Goal: Task Accomplishment & Management: Manage account settings

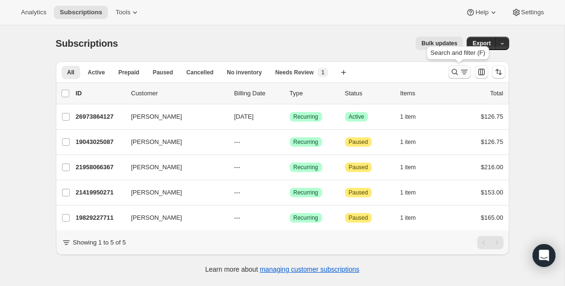
click at [452, 68] on icon "Search and filter results" at bounding box center [455, 72] width 10 height 10
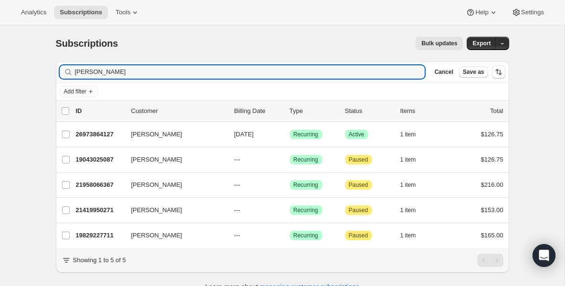
drag, startPoint x: 135, startPoint y: 66, endPoint x: -13, endPoint y: 67, distance: 148.0
click at [0, 67] on html "Analytics Subscriptions Tools Help Settings Skip to content Subscriptions. This…" at bounding box center [282, 143] width 565 height 286
drag, startPoint x: 98, startPoint y: 71, endPoint x: 33, endPoint y: 67, distance: 65.1
click at [33, 69] on div "Subscriptions. This page is ready Subscriptions Bulk updates More actions Bulk …" at bounding box center [282, 168] width 565 height 286
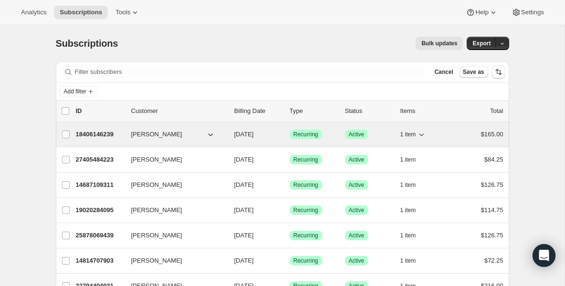
click at [108, 137] on p "18406146239" at bounding box center [100, 135] width 48 height 10
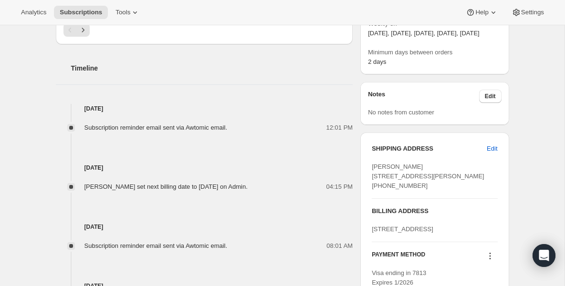
scroll to position [344, 0]
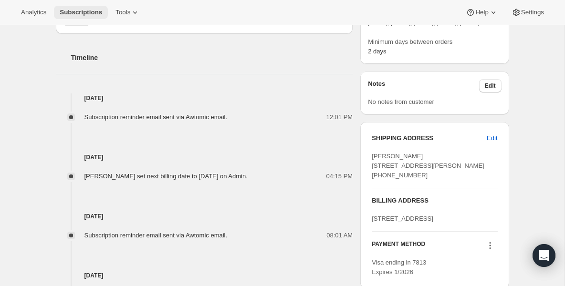
click at [95, 10] on span "Subscriptions" at bounding box center [81, 13] width 42 height 8
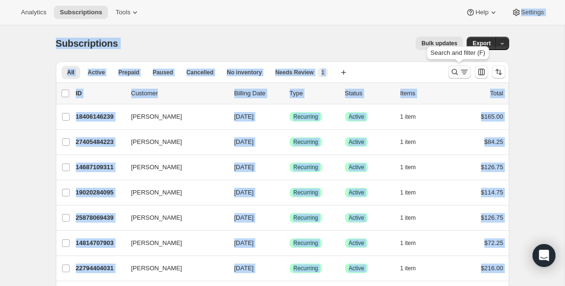
click at [452, 70] on icon "Search and filter results" at bounding box center [455, 72] width 6 height 6
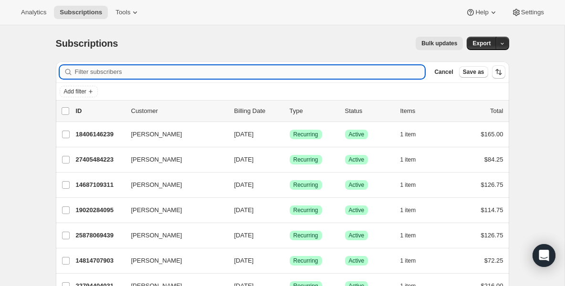
click at [245, 74] on input "Filter subscribers" at bounding box center [250, 71] width 350 height 13
click at [151, 70] on input "Filter subscribers" at bounding box center [250, 71] width 350 height 13
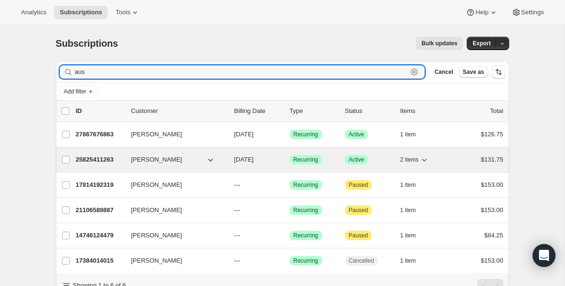
type input "aus"
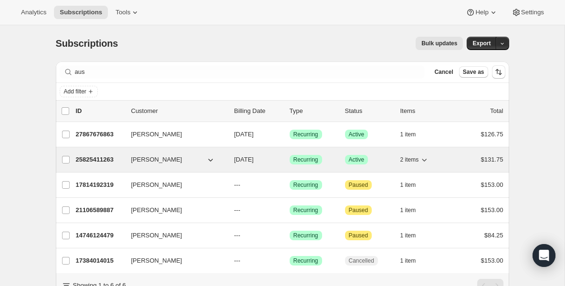
click at [104, 163] on p "25825411263" at bounding box center [100, 160] width 48 height 10
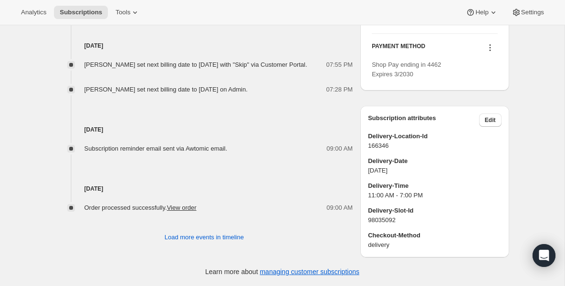
scroll to position [579, 0]
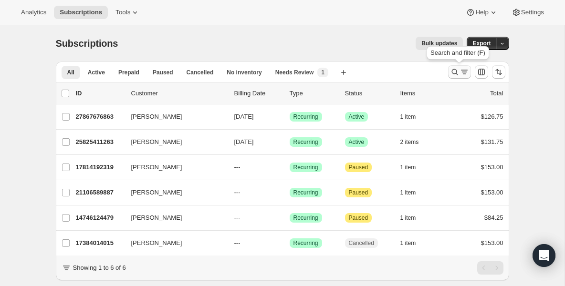
click at [456, 72] on icon "Search and filter results" at bounding box center [455, 72] width 10 height 10
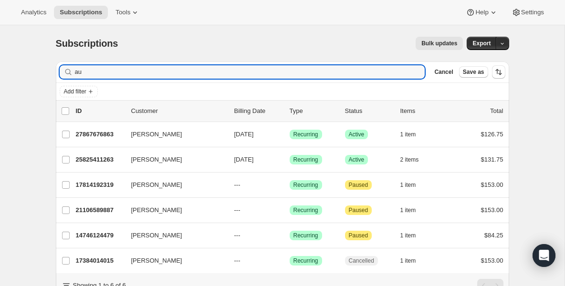
type input "a"
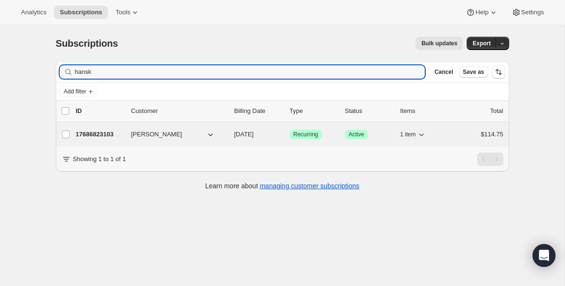
type input "hansk"
click at [127, 134] on div "17686823103 [PERSON_NAME] [DATE] Success Recurring Success Active 1 item $114.75" at bounding box center [290, 134] width 428 height 13
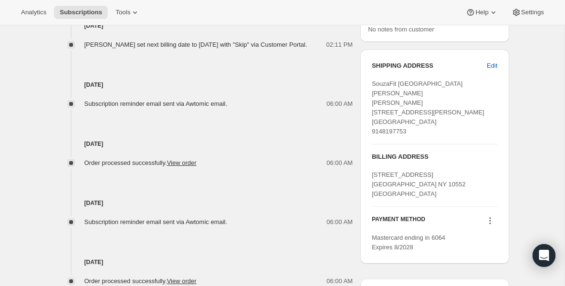
scroll to position [420, 0]
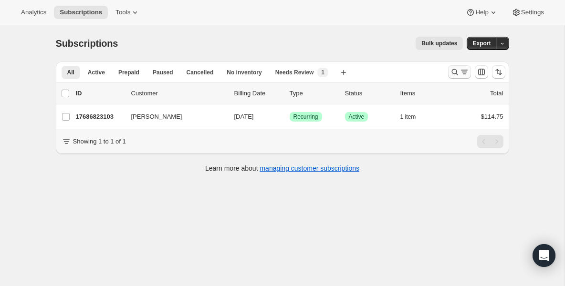
click at [454, 73] on icon "Search and filter results" at bounding box center [455, 72] width 10 height 10
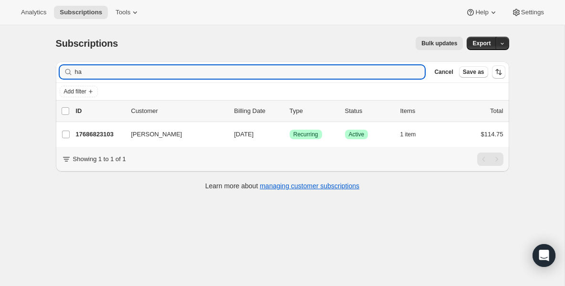
type input "h"
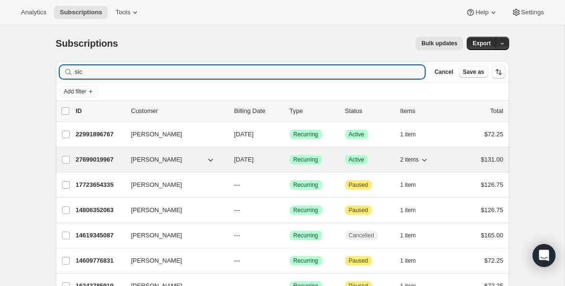
type input "sic"
click at [104, 160] on p "27699019967" at bounding box center [100, 160] width 48 height 10
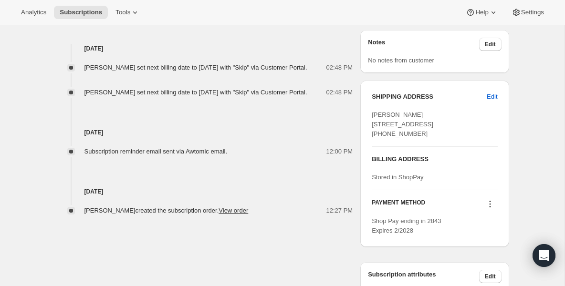
scroll to position [401, 0]
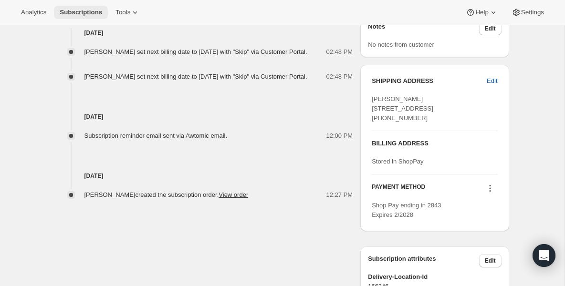
click at [100, 13] on span "Subscriptions" at bounding box center [81, 13] width 42 height 8
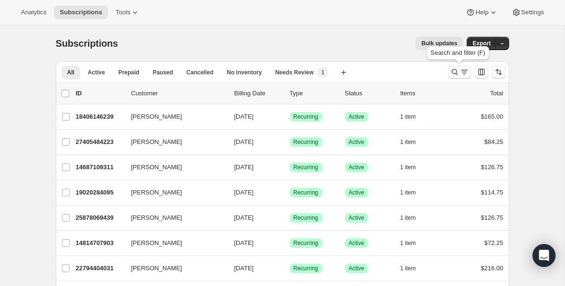
click at [458, 73] on icon "Search and filter results" at bounding box center [455, 72] width 10 height 10
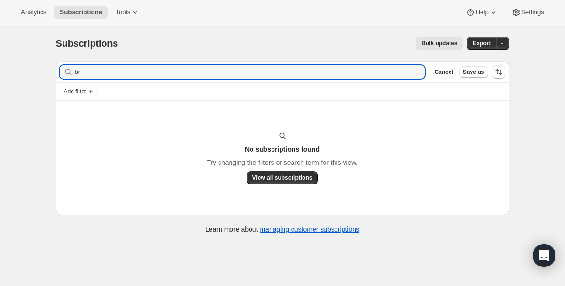
type input "b"
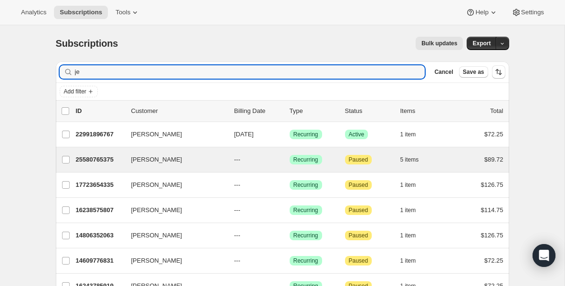
type input "j"
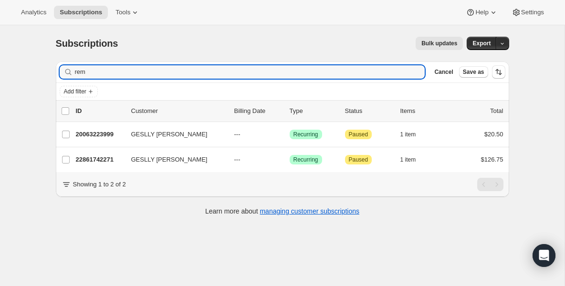
type input "rem"
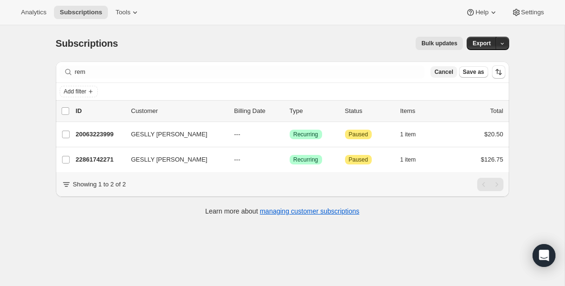
click at [437, 75] on span "Cancel" at bounding box center [443, 72] width 19 height 8
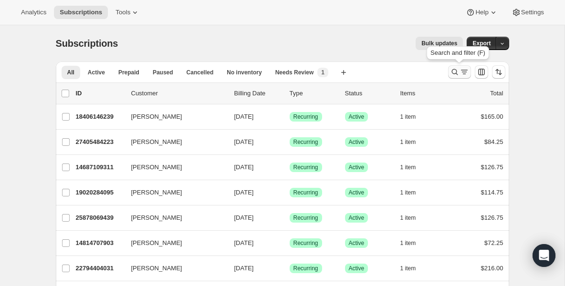
click at [453, 73] on icon "Search and filter results" at bounding box center [455, 72] width 10 height 10
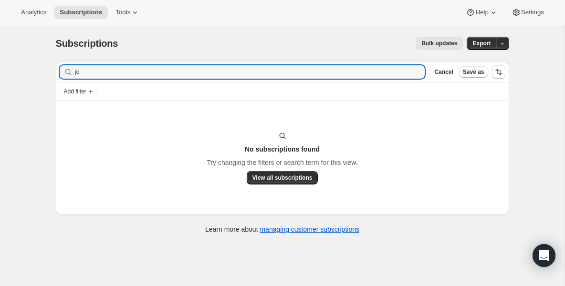
type input "j"
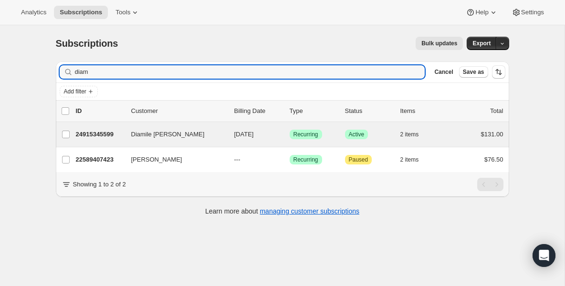
type input "diam"
click at [85, 144] on div "Diamile Tavarez 24915345599 Diamile Tavarez 09/10/2025 Success Recurring Succes…" at bounding box center [282, 134] width 453 height 25
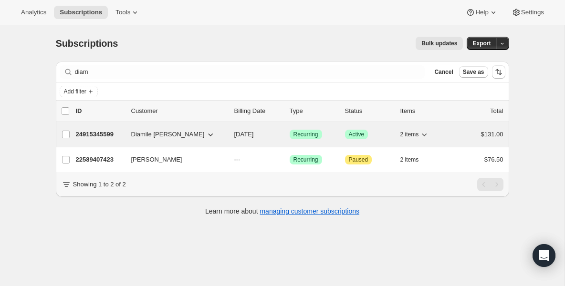
click at [94, 137] on p "24915345599" at bounding box center [100, 135] width 48 height 10
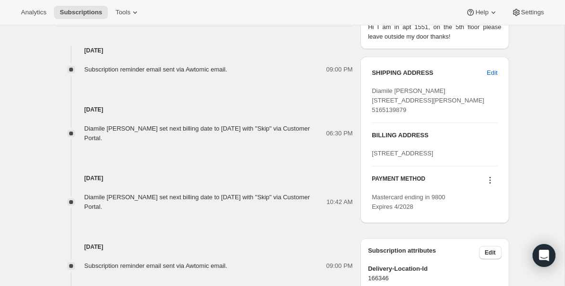
scroll to position [420, 0]
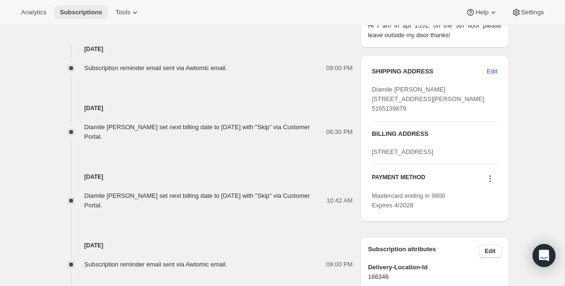
click at [89, 12] on span "Subscriptions" at bounding box center [81, 13] width 42 height 8
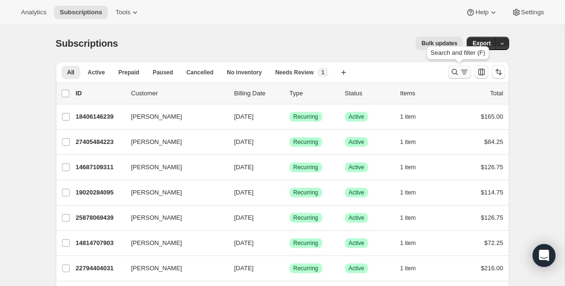
click at [455, 76] on icon "Search and filter results" at bounding box center [455, 72] width 10 height 10
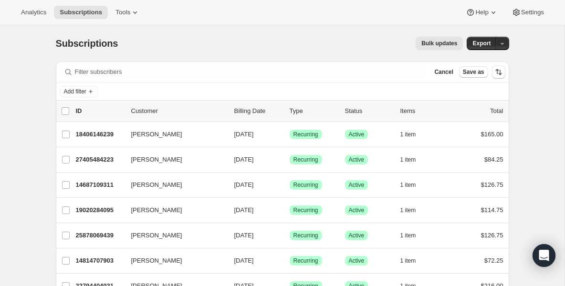
click at [406, 79] on div "Filter subscribers Cancel Save as" at bounding box center [282, 72] width 453 height 21
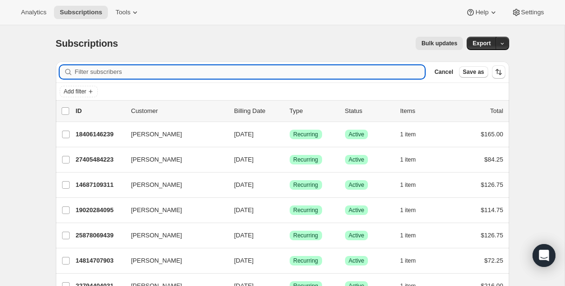
click at [399, 77] on input "Filter subscribers" at bounding box center [250, 71] width 350 height 13
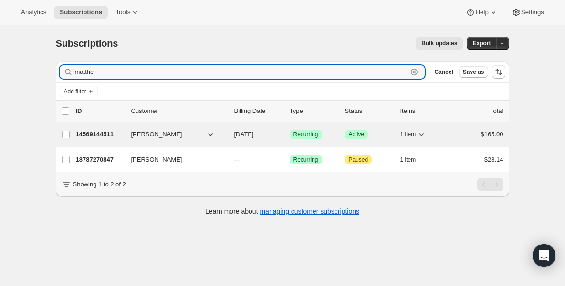
type input "matthe"
click at [117, 133] on p "14569144511" at bounding box center [100, 135] width 48 height 10
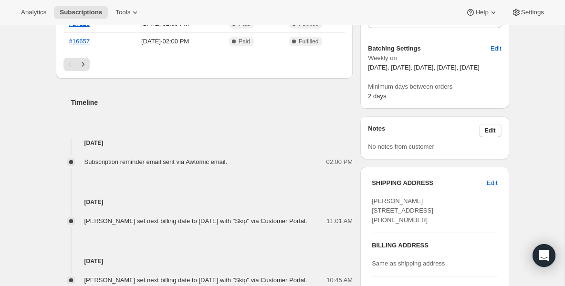
scroll to position [305, 0]
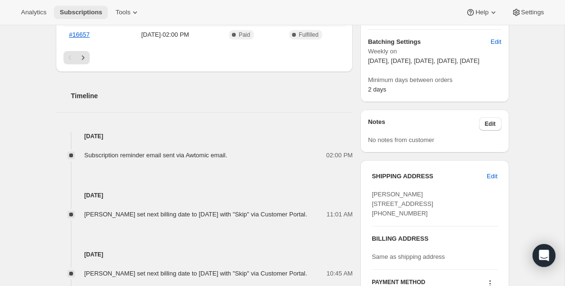
click at [93, 12] on span "Subscriptions" at bounding box center [81, 13] width 42 height 8
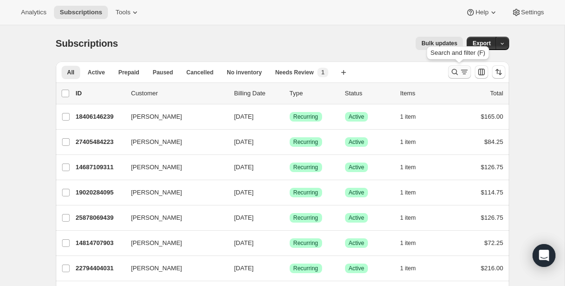
click at [452, 74] on icon "Search and filter results" at bounding box center [455, 72] width 10 height 10
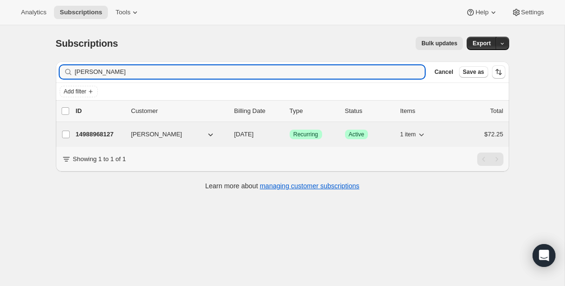
type input "jomo"
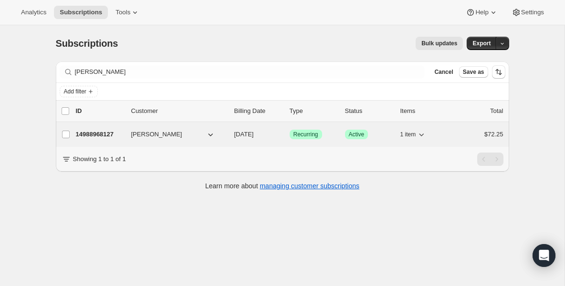
click at [92, 133] on p "14988968127" at bounding box center [100, 135] width 48 height 10
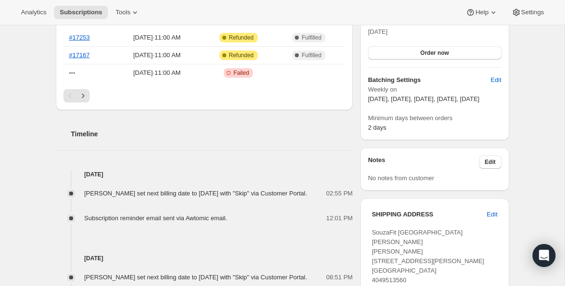
scroll to position [286, 0]
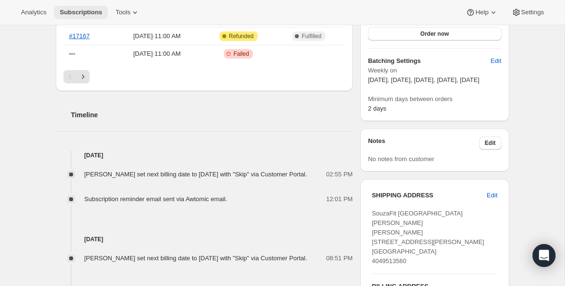
click at [78, 16] on button "Subscriptions" at bounding box center [81, 12] width 54 height 13
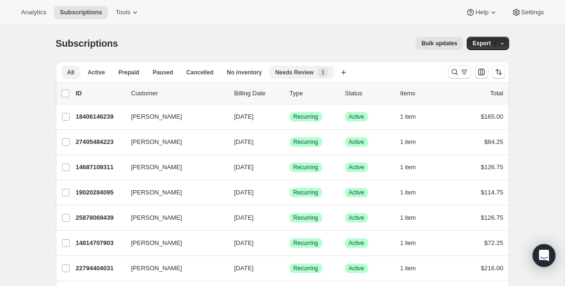
click at [297, 74] on span "Needs Review" at bounding box center [294, 73] width 39 height 8
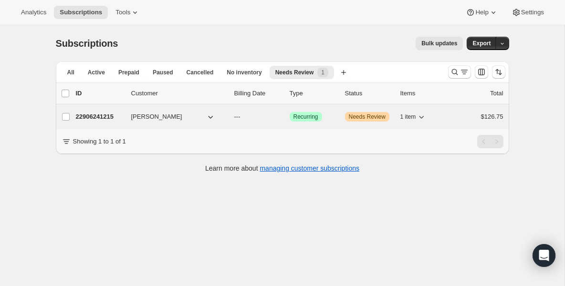
click at [87, 113] on p "22906241215" at bounding box center [100, 117] width 48 height 10
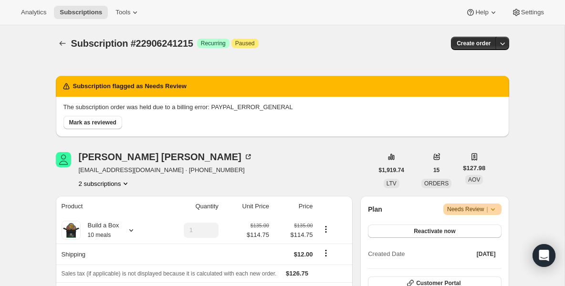
click at [495, 211] on icon at bounding box center [493, 210] width 10 height 10
